Goal: Information Seeking & Learning: Learn about a topic

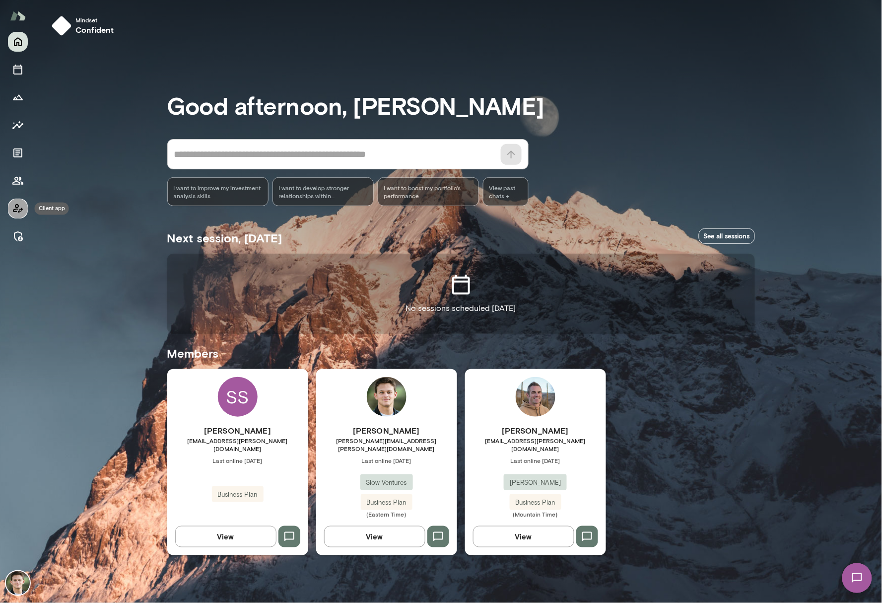
click at [24, 207] on button "Client app" at bounding box center [18, 209] width 20 height 20
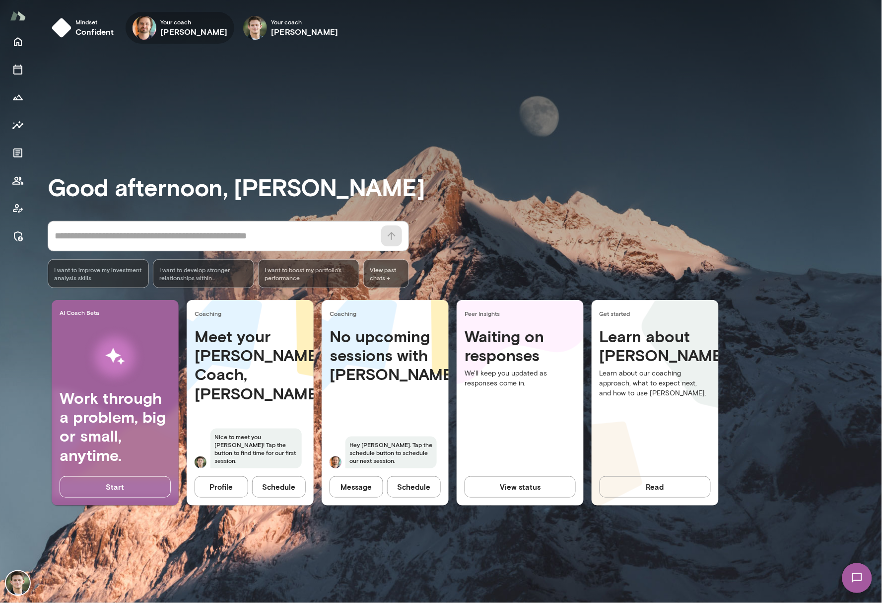
click at [185, 38] on div "Your coach [PERSON_NAME]" at bounding box center [180, 28] width 109 height 32
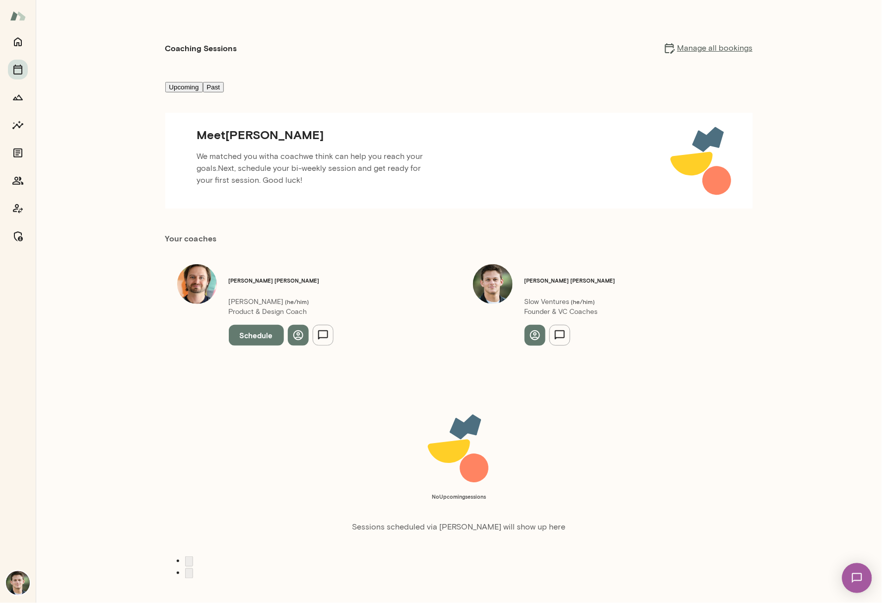
click at [262, 325] on button "Schedule" at bounding box center [256, 335] width 55 height 21
click at [706, 19] on icon "button" at bounding box center [858, 17] width 6 height 6
click at [25, 99] on button "Growth Plan" at bounding box center [18, 97] width 20 height 20
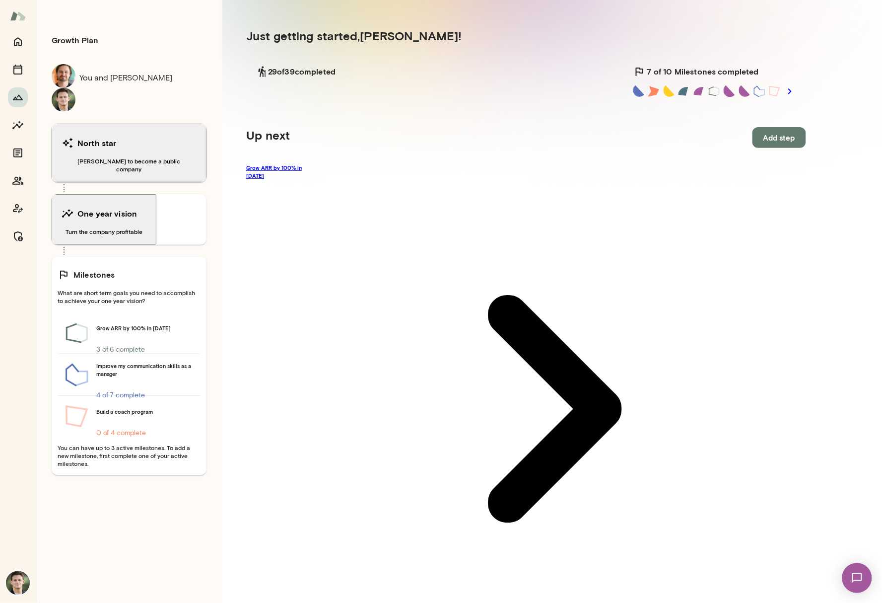
click at [288, 169] on link "Grow ARR by 100% in [DATE]" at bounding box center [526, 409] width 560 height 490
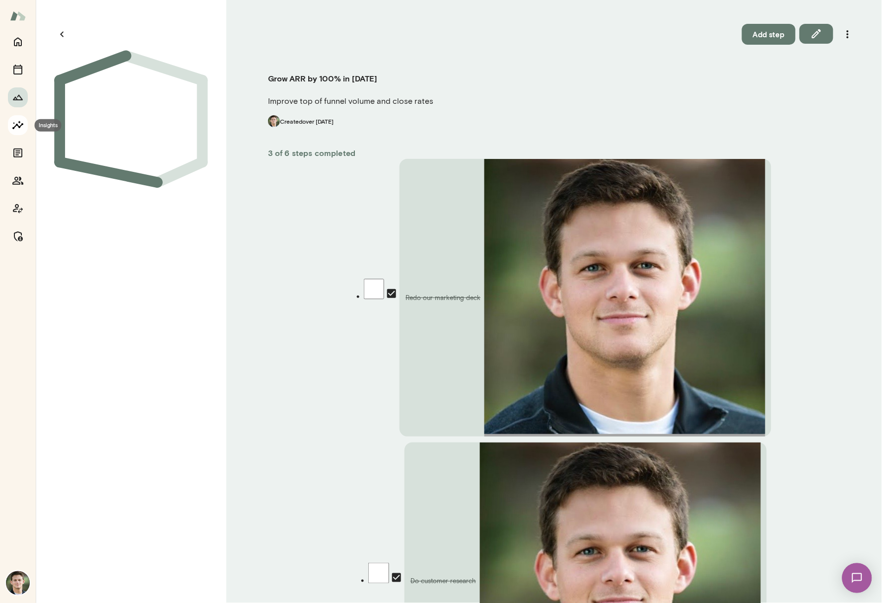
click at [21, 124] on icon "Insights" at bounding box center [17, 125] width 11 height 8
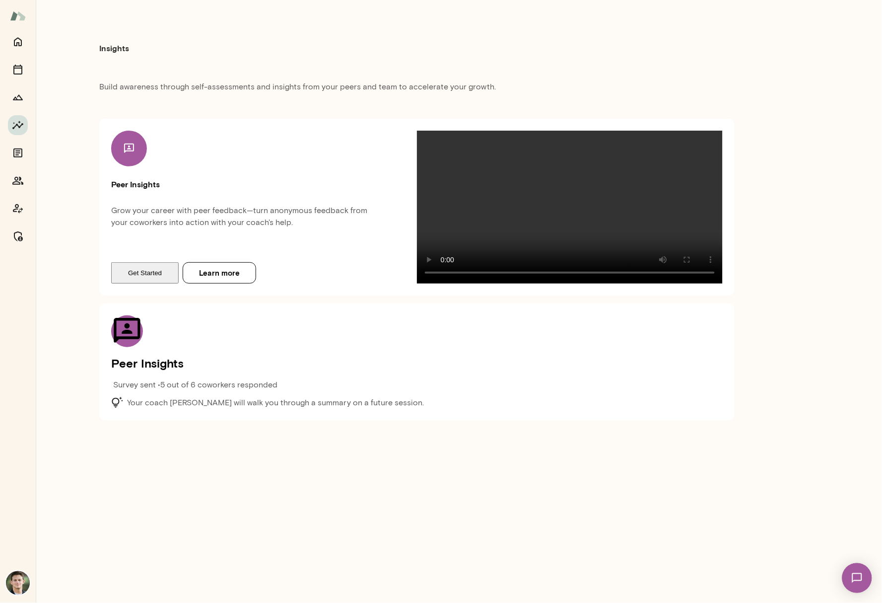
click at [129, 283] on button "Get Started" at bounding box center [145, 272] width 68 height 21
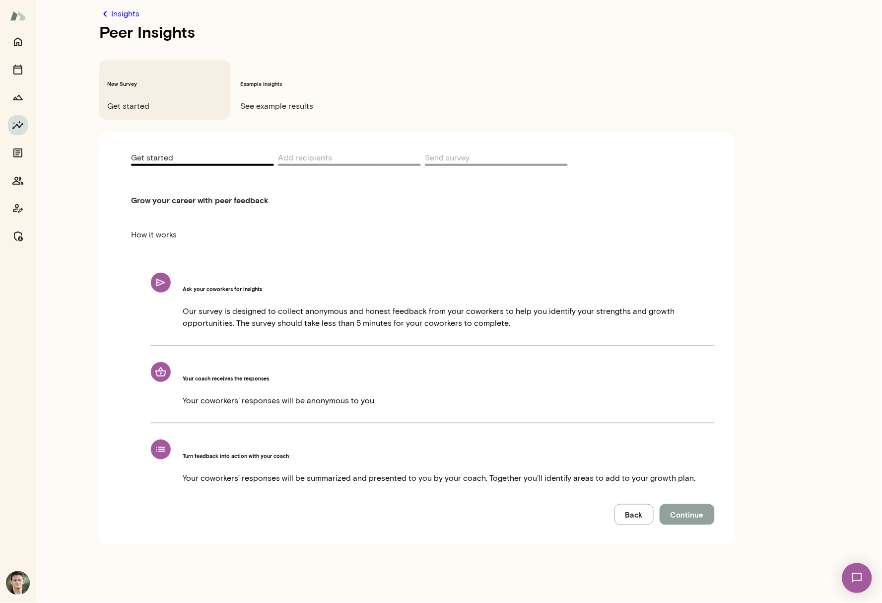
click at [683, 508] on span "Continue" at bounding box center [687, 514] width 33 height 13
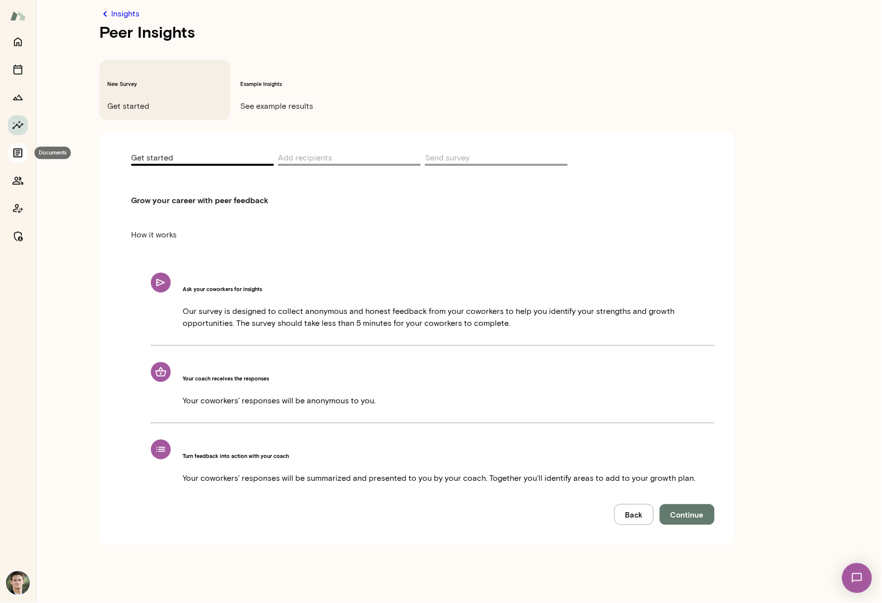
click at [20, 153] on icon "Documents" at bounding box center [18, 153] width 12 height 12
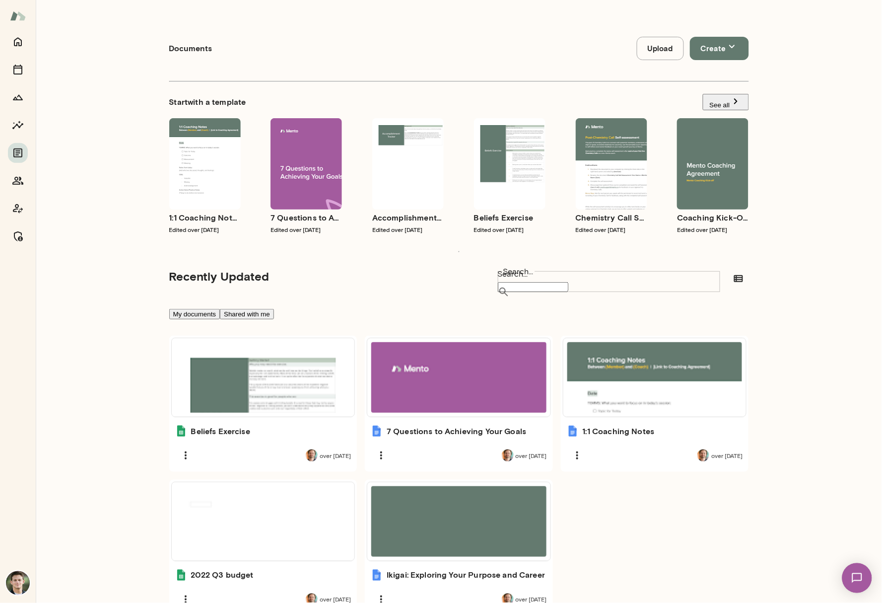
click at [21, 21] on img at bounding box center [18, 15] width 16 height 19
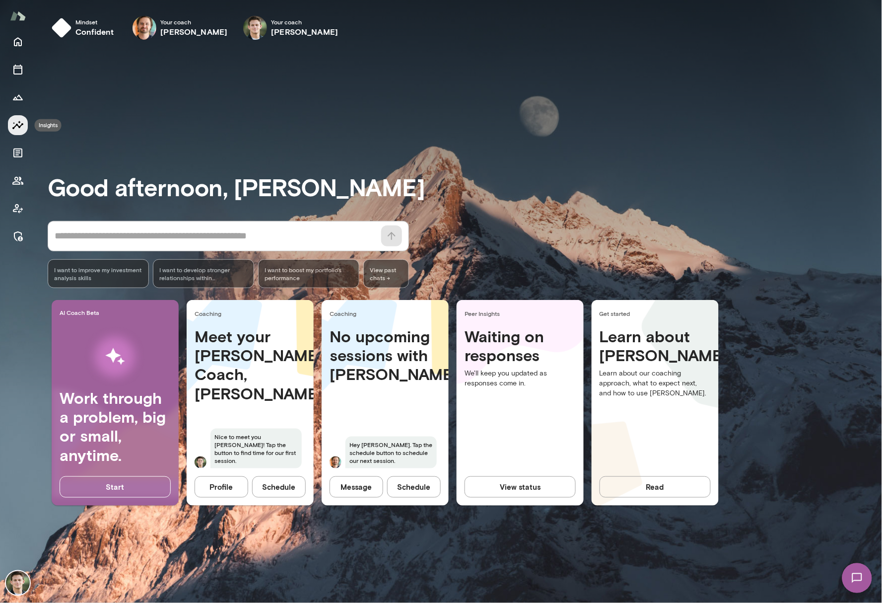
click at [17, 128] on icon "Insights" at bounding box center [18, 125] width 12 height 12
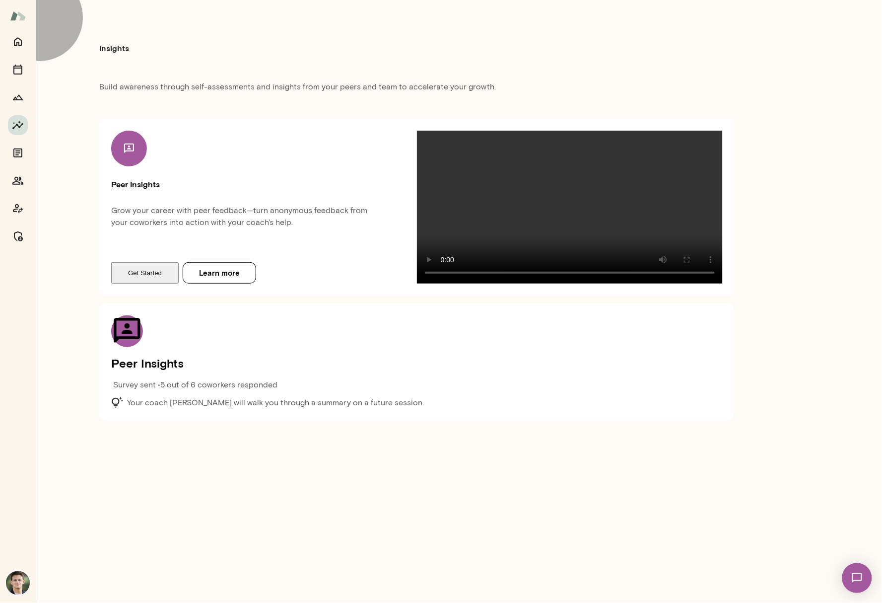
click at [150, 283] on button "Get Started" at bounding box center [145, 272] width 68 height 21
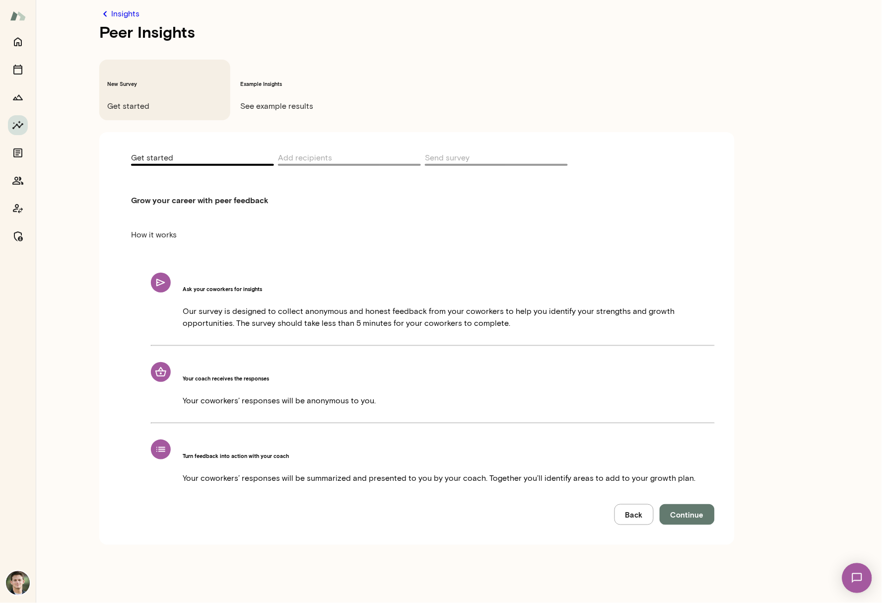
click at [277, 80] on h6 "Example Insights" at bounding box center [297, 84] width 115 height 8
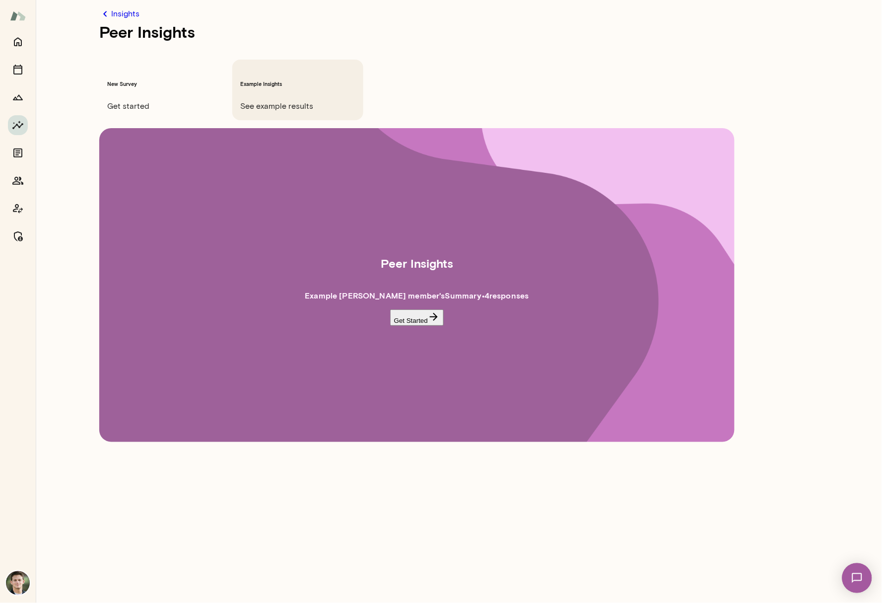
click at [419, 309] on button "Get Started" at bounding box center [417, 317] width 54 height 16
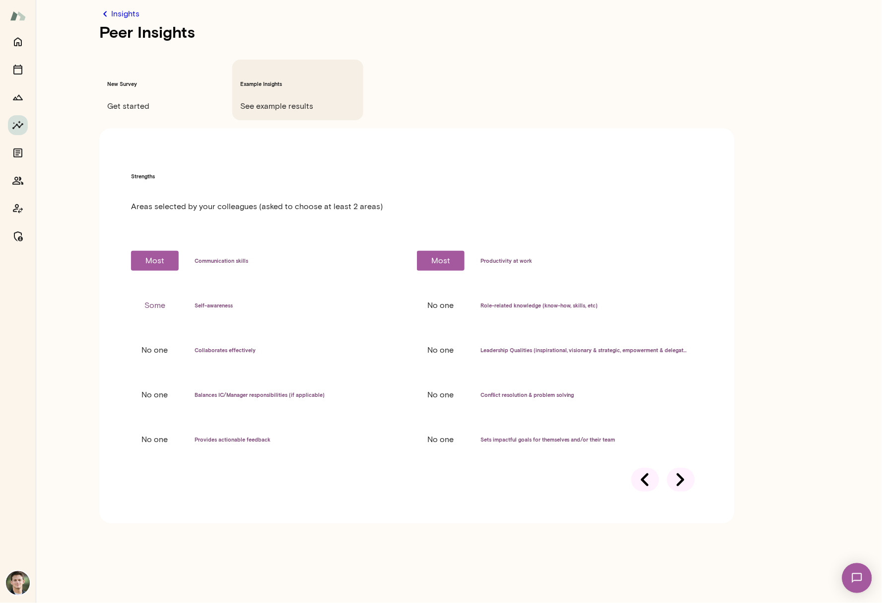
click at [692, 468] on div at bounding box center [681, 480] width 28 height 24
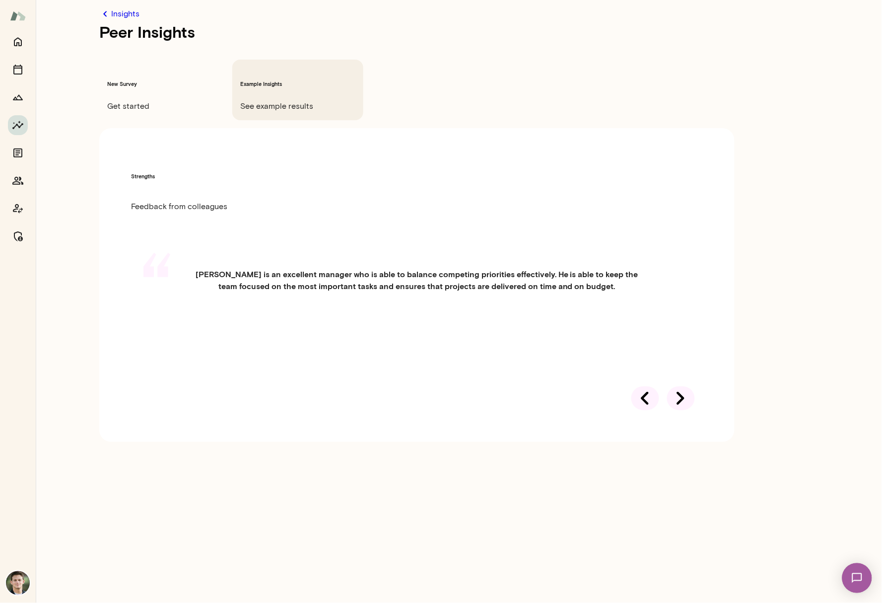
click at [692, 386] on div at bounding box center [681, 398] width 28 height 24
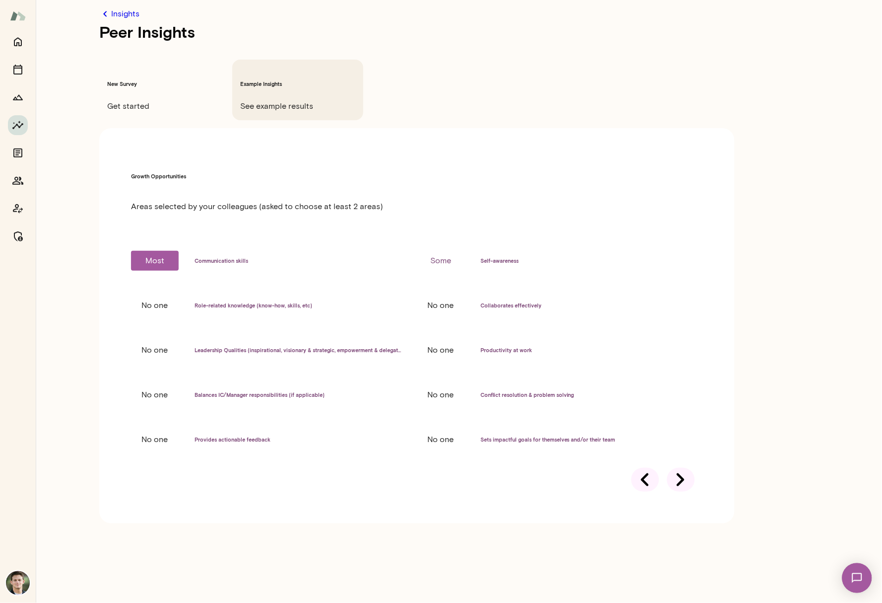
click at [692, 468] on div at bounding box center [681, 480] width 28 height 24
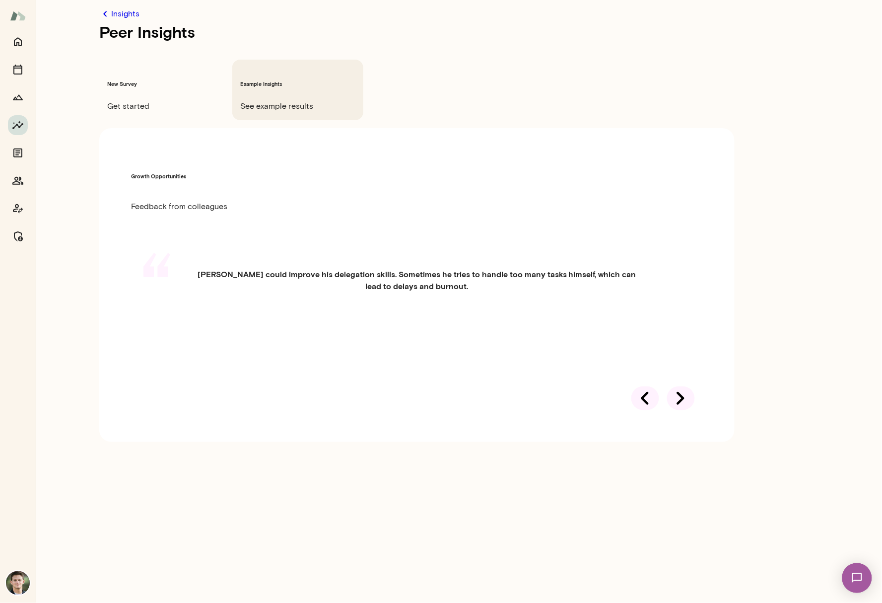
click at [692, 386] on div at bounding box center [681, 398] width 28 height 24
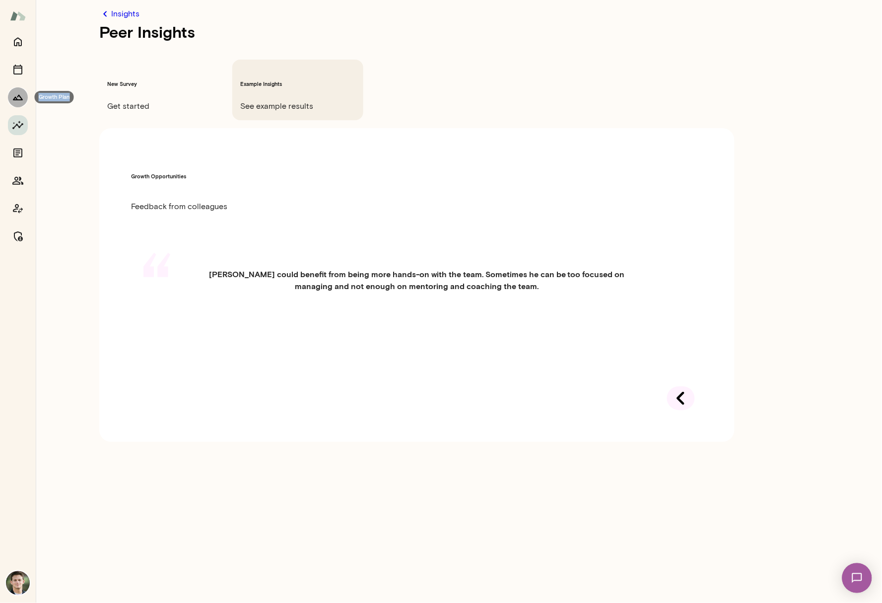
click at [22, 99] on icon "Growth Plan" at bounding box center [18, 97] width 12 height 12
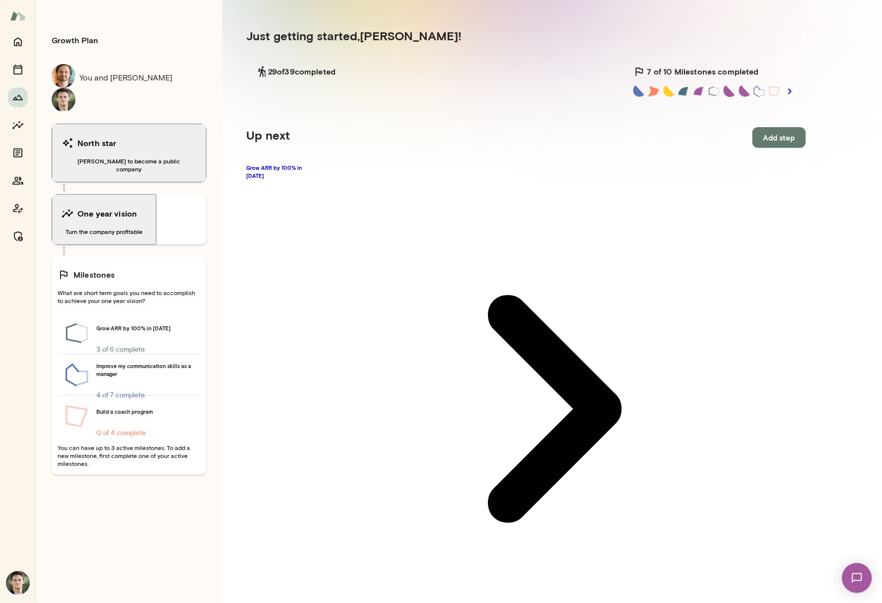
click at [19, 19] on img at bounding box center [18, 15] width 16 height 19
